Goal: Information Seeking & Learning: Find specific fact

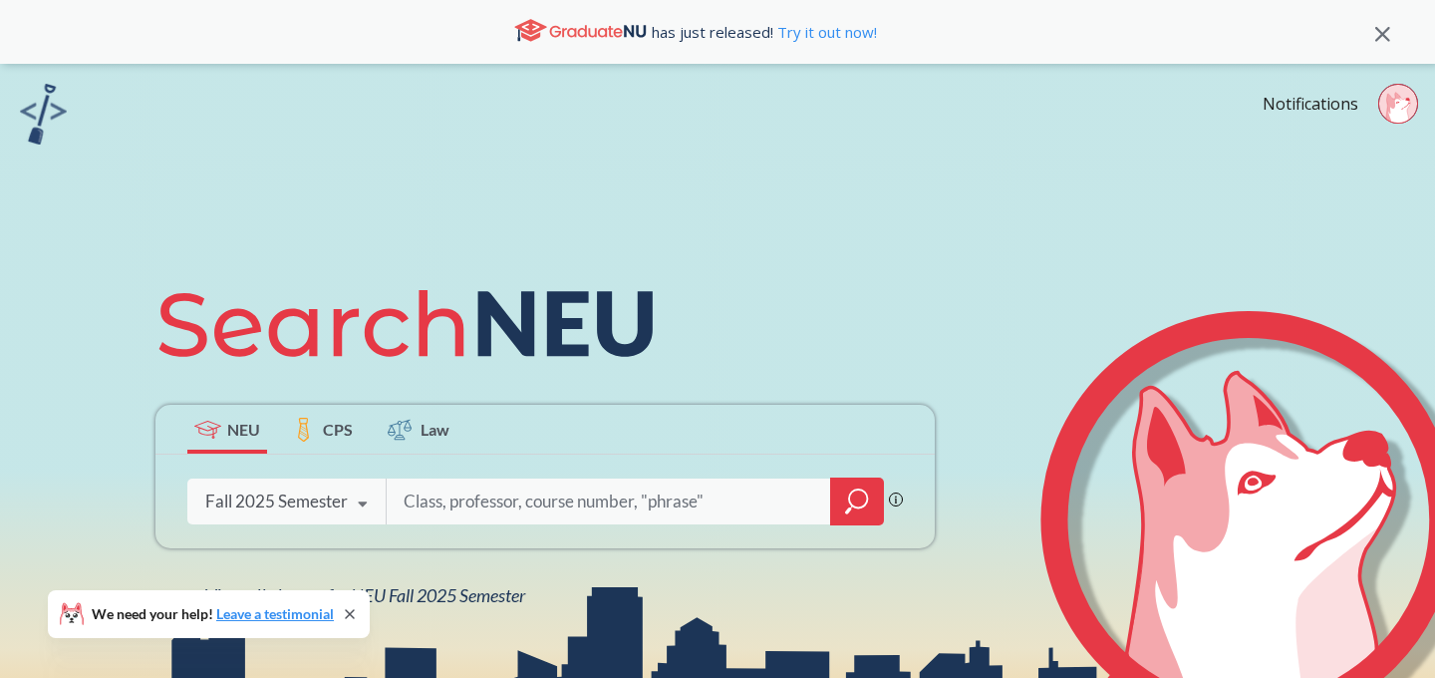
click at [427, 501] on input "search" at bounding box center [609, 501] width 414 height 42
type input "f"
paste input "10334"
type input "10334"
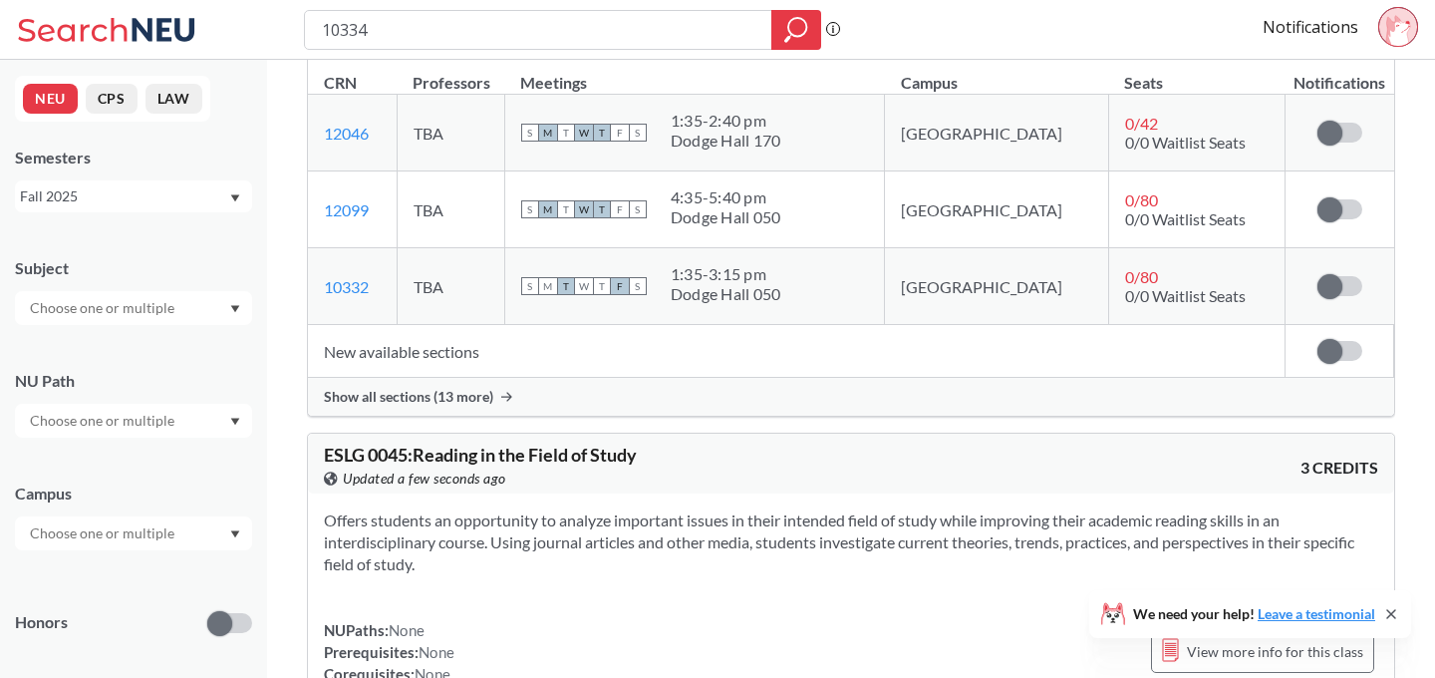
scroll to position [425, 0]
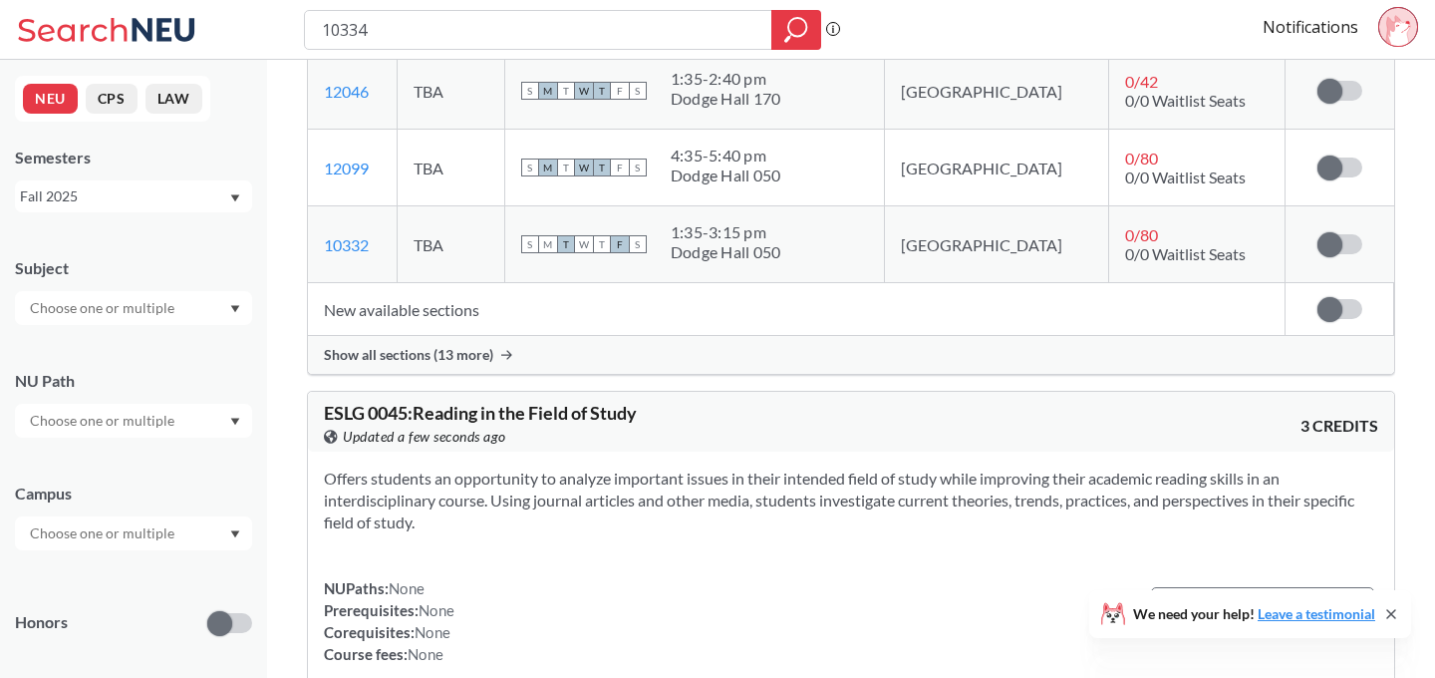
click at [488, 353] on span "Show all sections (13 more)" at bounding box center [408, 355] width 169 height 18
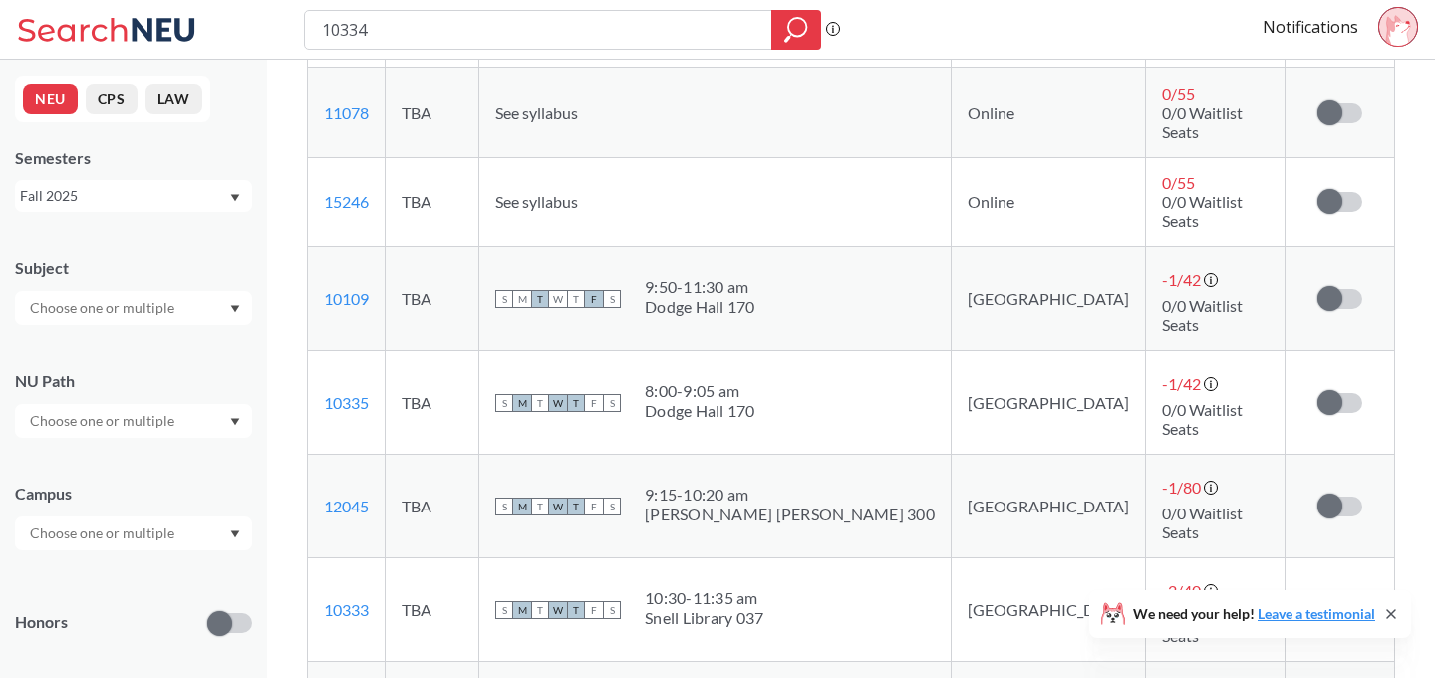
scroll to position [1143, 0]
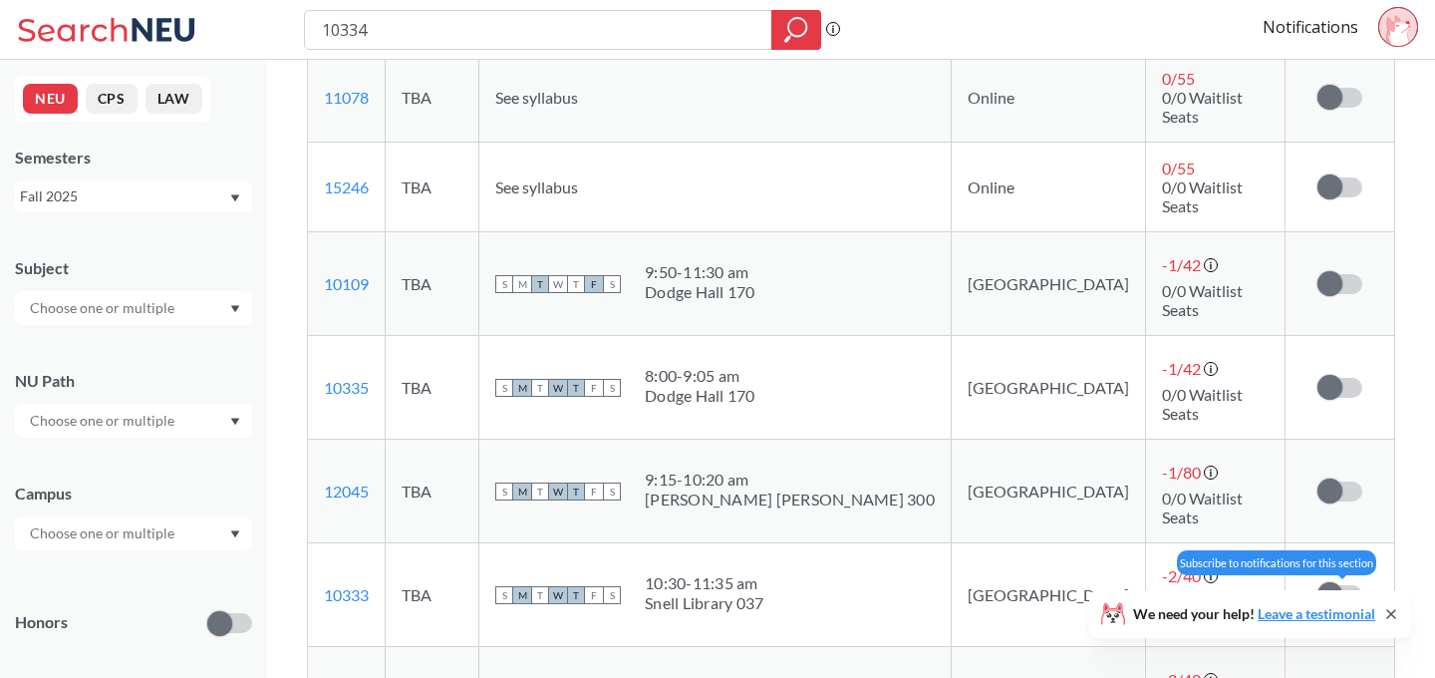
click at [1336, 582] on span at bounding box center [1329, 594] width 25 height 25
click at [1317, 585] on input "checkbox" at bounding box center [1317, 585] width 0 height 0
